Goal: Transaction & Acquisition: Purchase product/service

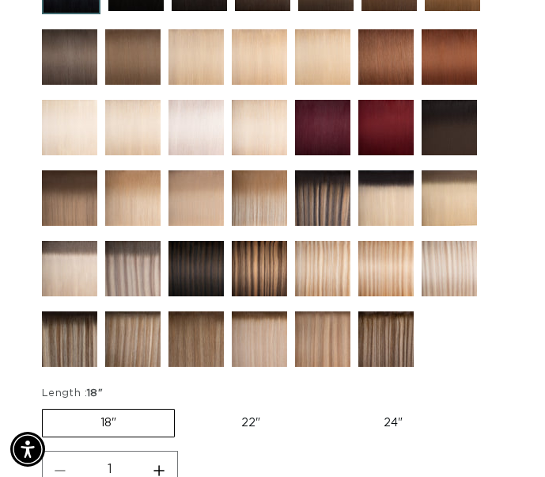
scroll to position [746, 0]
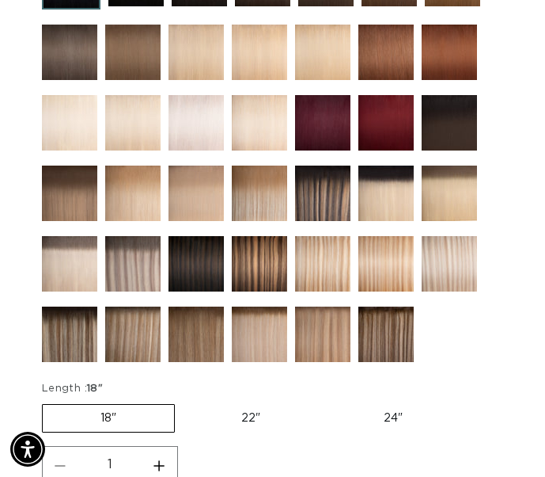
click at [450, 259] on img at bounding box center [449, 263] width 55 height 55
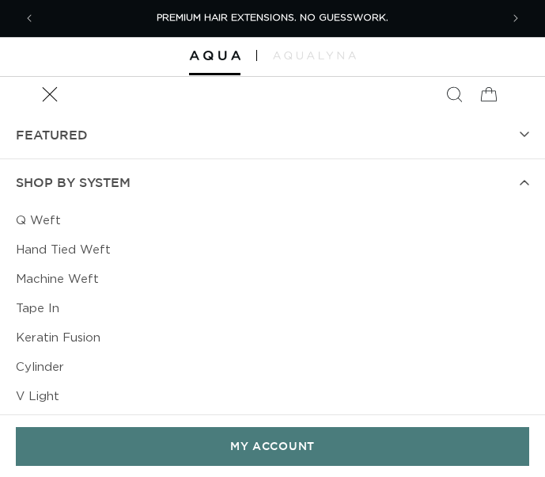
click at [52, 276] on link "Machine Weft" at bounding box center [273, 278] width 514 height 29
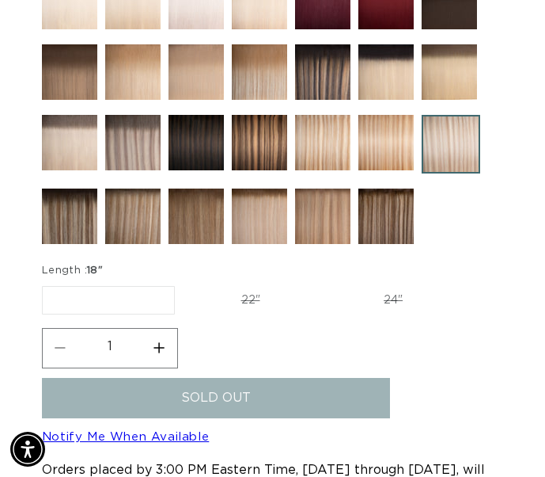
click at [321, 142] on img at bounding box center [322, 142] width 55 height 55
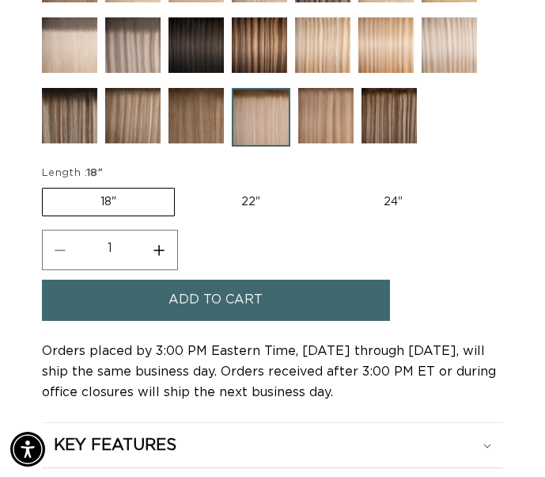
scroll to position [1085, 0]
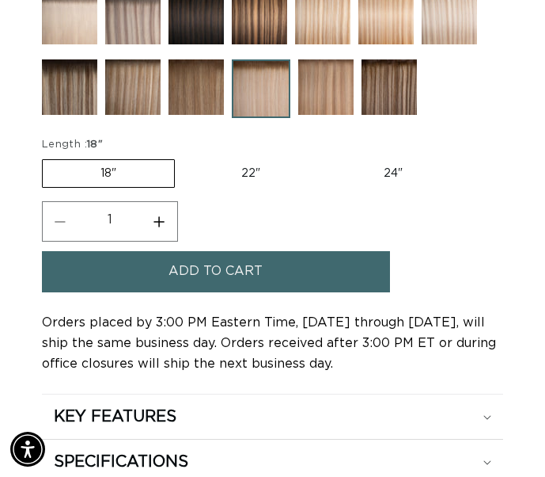
click at [259, 172] on label "22" Variant sold out or unavailable" at bounding box center [251, 173] width 135 height 27
click at [184, 157] on input "22" Variant sold out or unavailable" at bounding box center [183, 156] width 1 height 1
radio input "true"
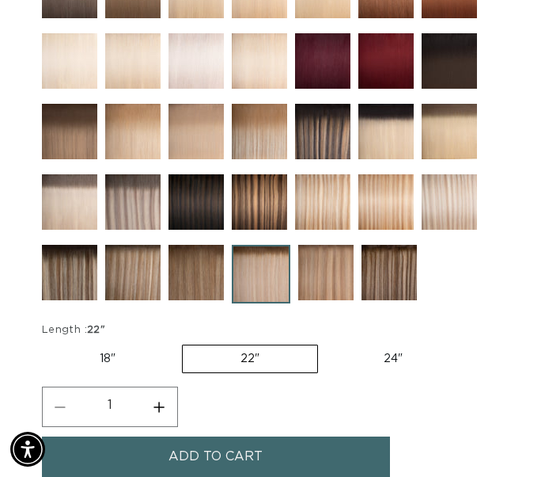
scroll to position [0, 458]
click at [79, 202] on img at bounding box center [69, 201] width 55 height 55
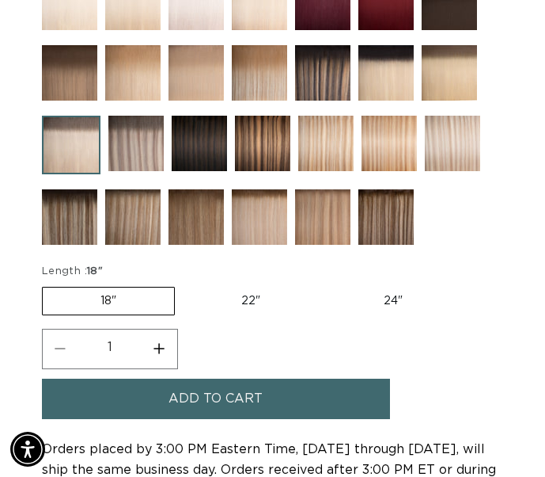
scroll to position [986, 0]
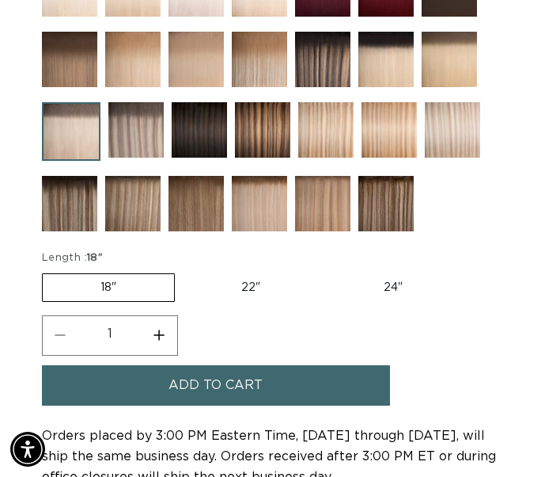
click at [215, 285] on label "22" Variant sold out or unavailable" at bounding box center [251, 287] width 135 height 27
click at [184, 271] on input "22" Variant sold out or unavailable" at bounding box center [183, 270] width 1 height 1
radio input "true"
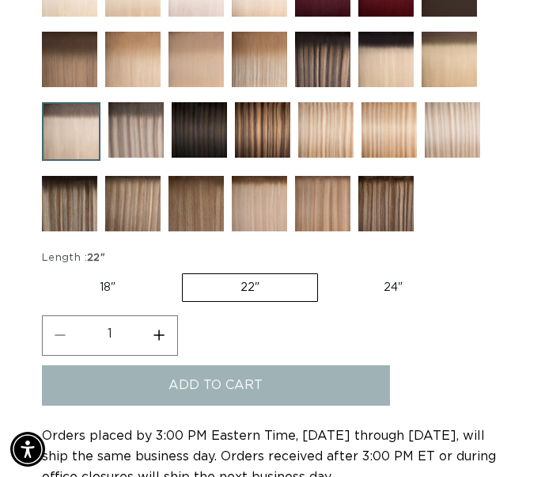
scroll to position [0, 917]
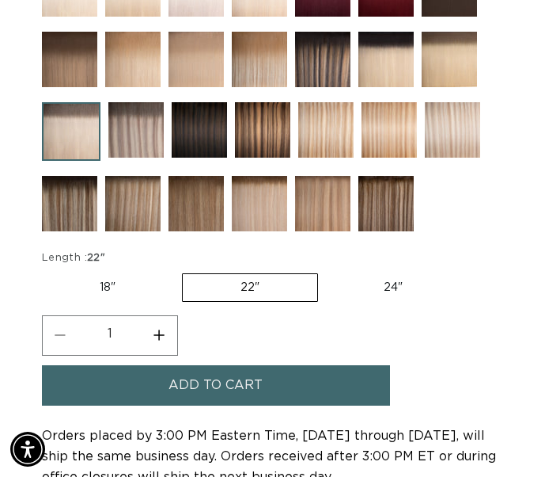
click at [191, 388] on span "Add to cart" at bounding box center [216, 385] width 94 height 40
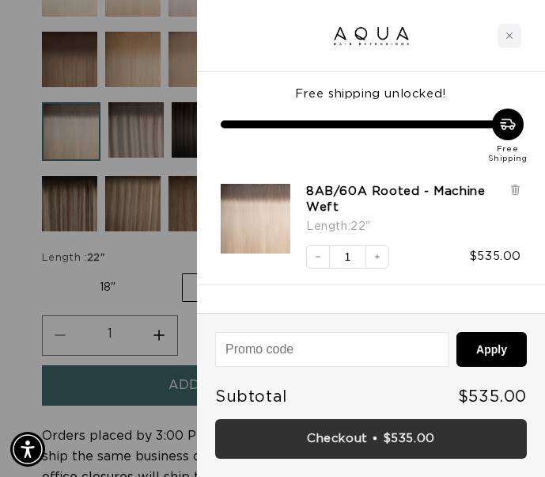
click at [360, 431] on link "Checkout • $535.00" at bounding box center [371, 439] width 312 height 40
